Goal: Task Accomplishment & Management: Manage account settings

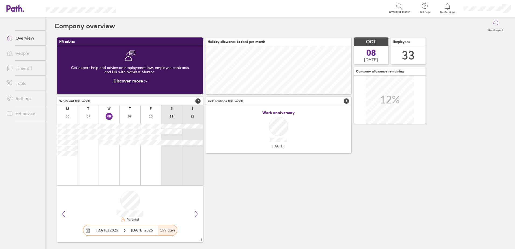
scroll to position [48, 146]
click at [448, 8] on icon at bounding box center [447, 6] width 6 height 6
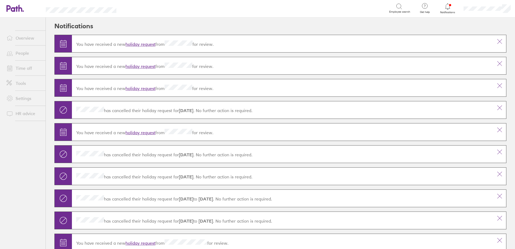
click at [147, 43] on link "holiday request" at bounding box center [140, 43] width 30 height 5
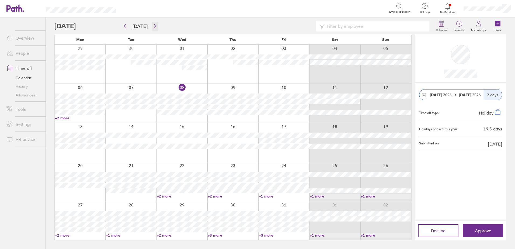
click at [153, 26] on icon "button" at bounding box center [155, 26] width 4 height 4
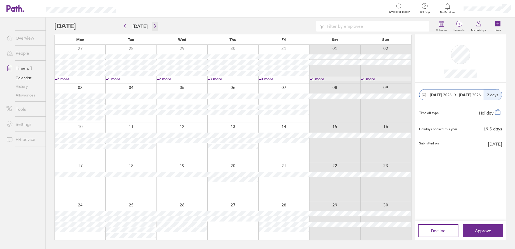
click at [154, 24] on icon "button" at bounding box center [155, 26] width 2 height 4
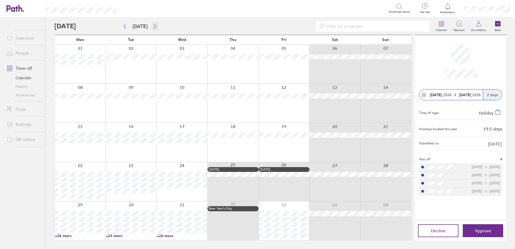
click at [153, 25] on icon "button" at bounding box center [155, 26] width 4 height 4
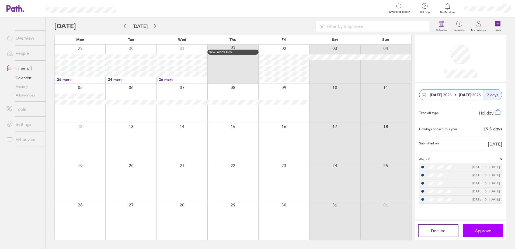
click at [486, 230] on span "Approve" at bounding box center [482, 230] width 16 height 5
